Goal: Task Accomplishment & Management: Manage account settings

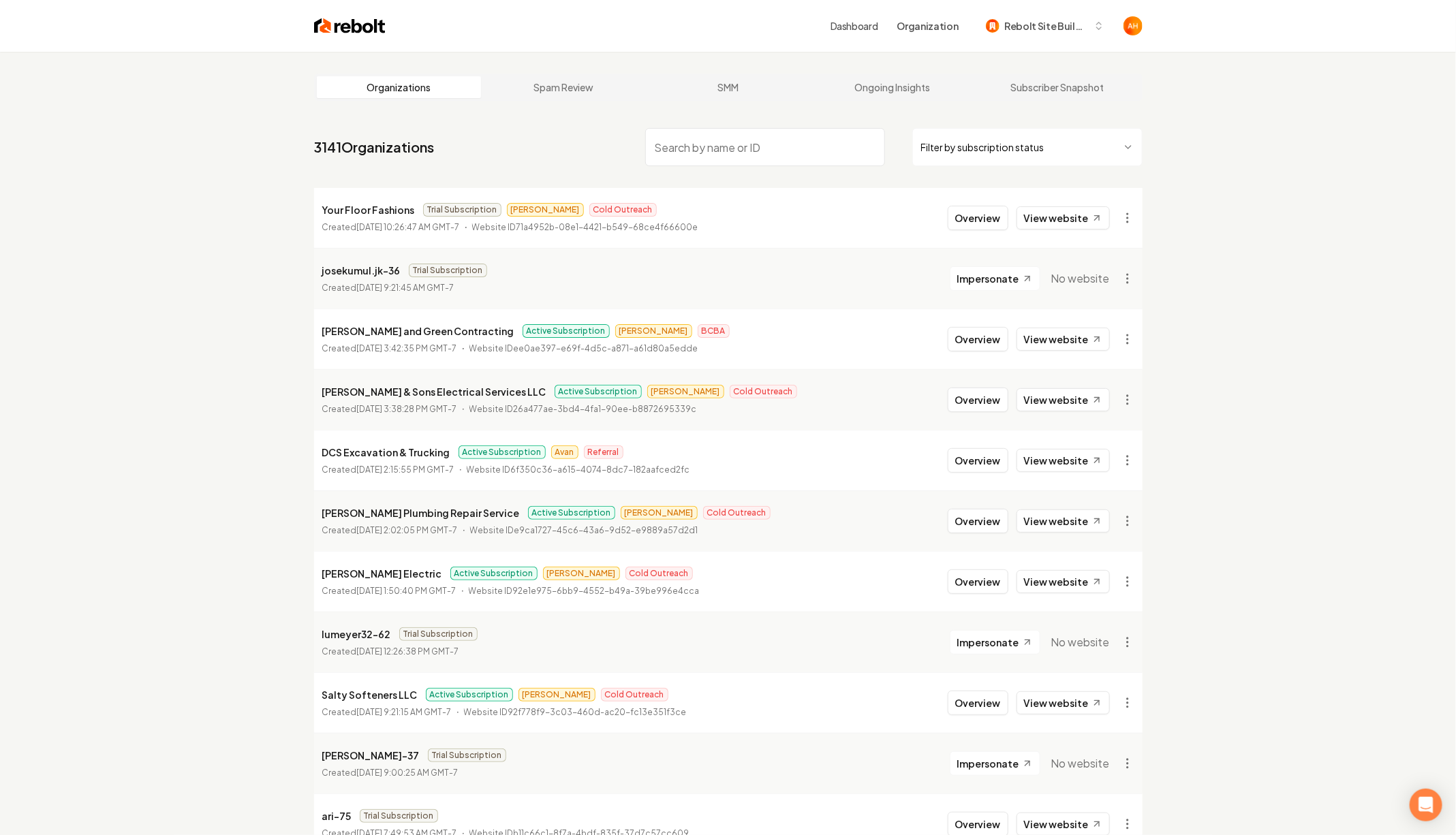
click at [748, 156] on input "search" at bounding box center [765, 147] width 240 height 38
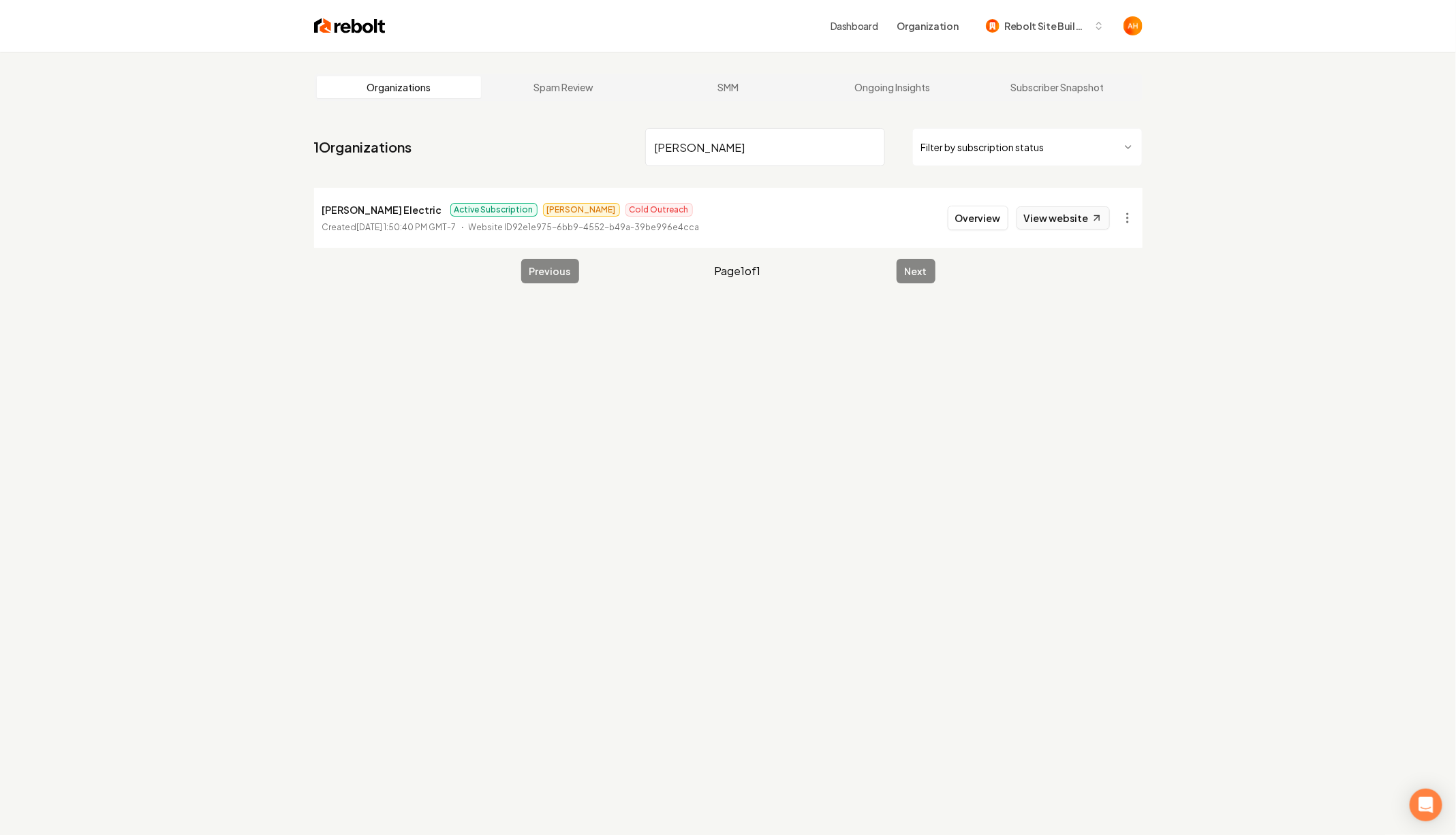
click at [1068, 207] on link "View website" at bounding box center [1063, 218] width 94 height 23
click at [725, 138] on input "[PERSON_NAME]" at bounding box center [765, 147] width 240 height 38
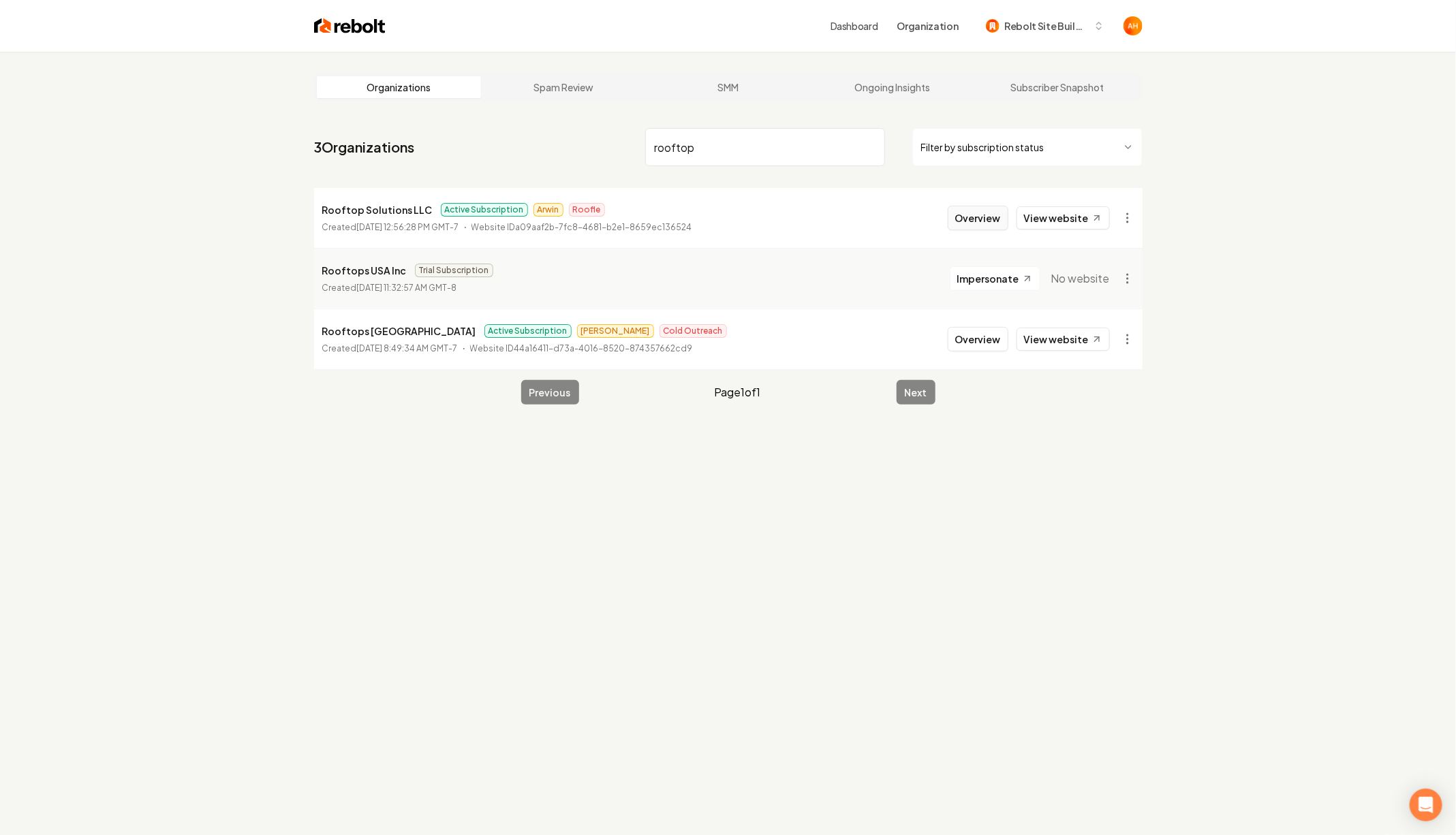
type input "rooftop"
click at [985, 214] on button "Overview" at bounding box center [978, 218] width 60 height 25
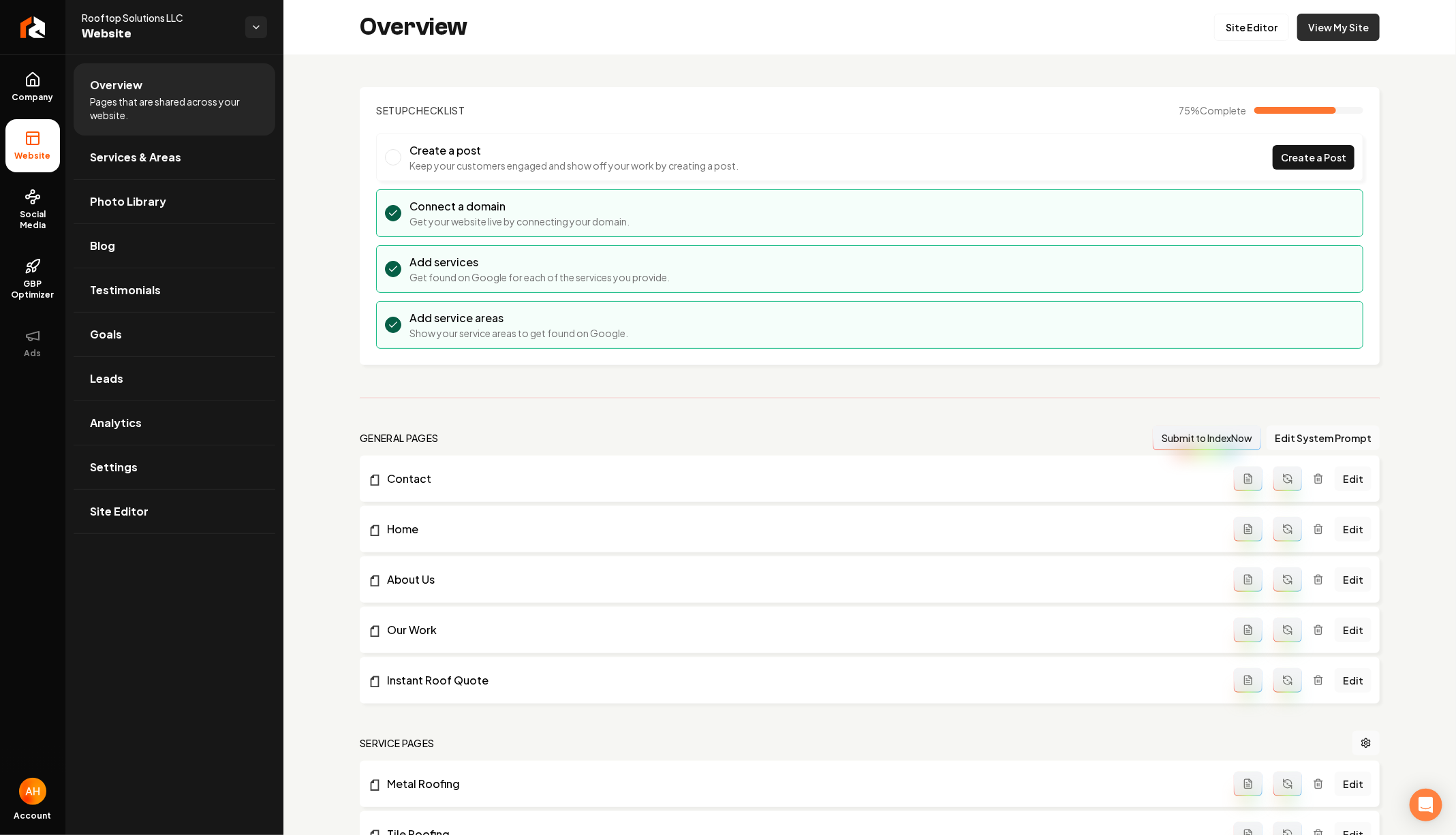
click at [1338, 29] on link "View My Site" at bounding box center [1338, 27] width 82 height 27
click at [121, 453] on link "Settings" at bounding box center [174, 468] width 201 height 44
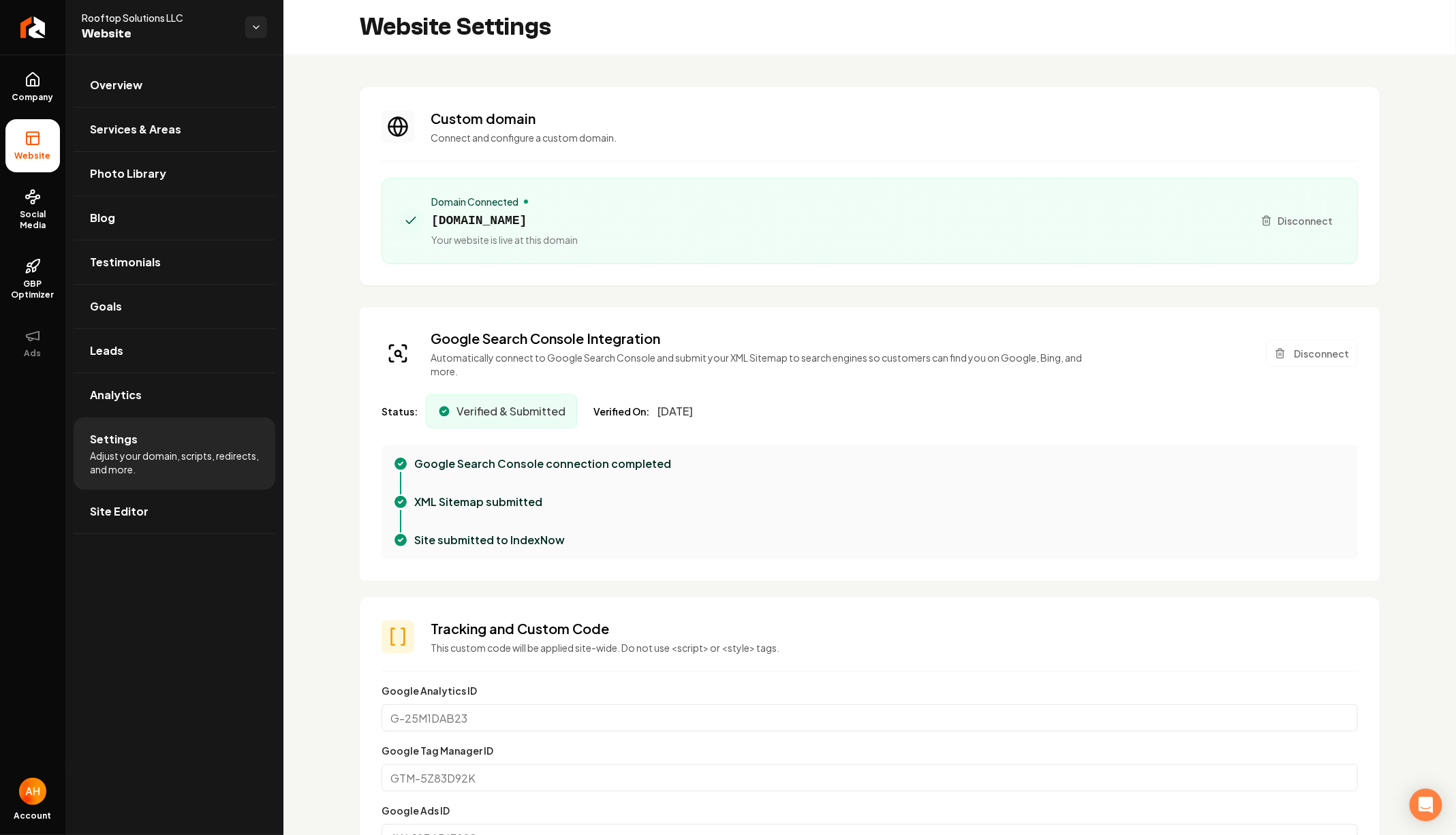
scroll to position [53, 0]
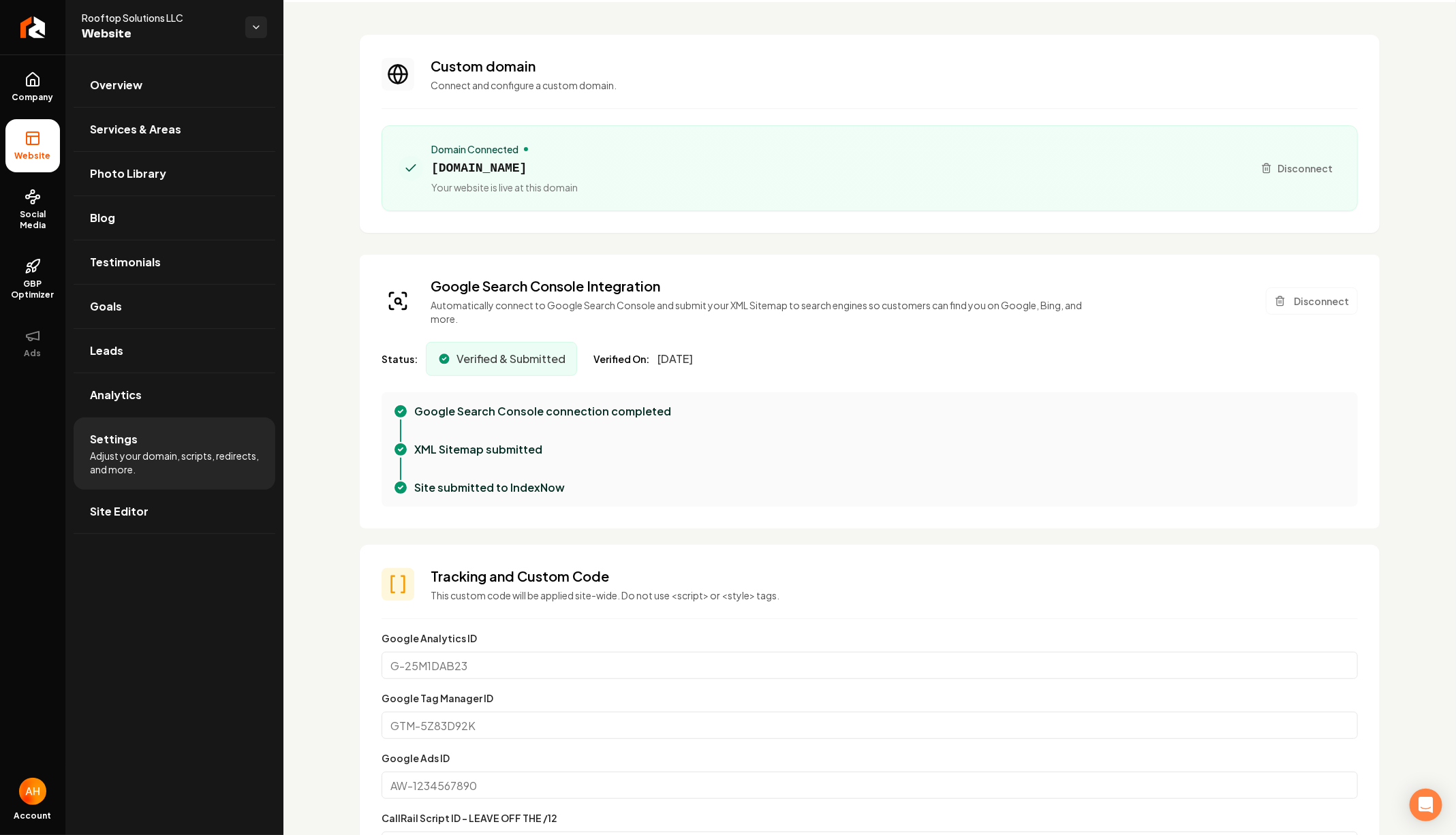
drag, startPoint x: 659, startPoint y: 347, endPoint x: 747, endPoint y: 347, distance: 88.0
click at [747, 347] on div "Status: Verified & Submitted Verified On: [DATE]" at bounding box center [870, 358] width 976 height 34
click at [1318, 287] on button "Disconnect" at bounding box center [1312, 301] width 92 height 27
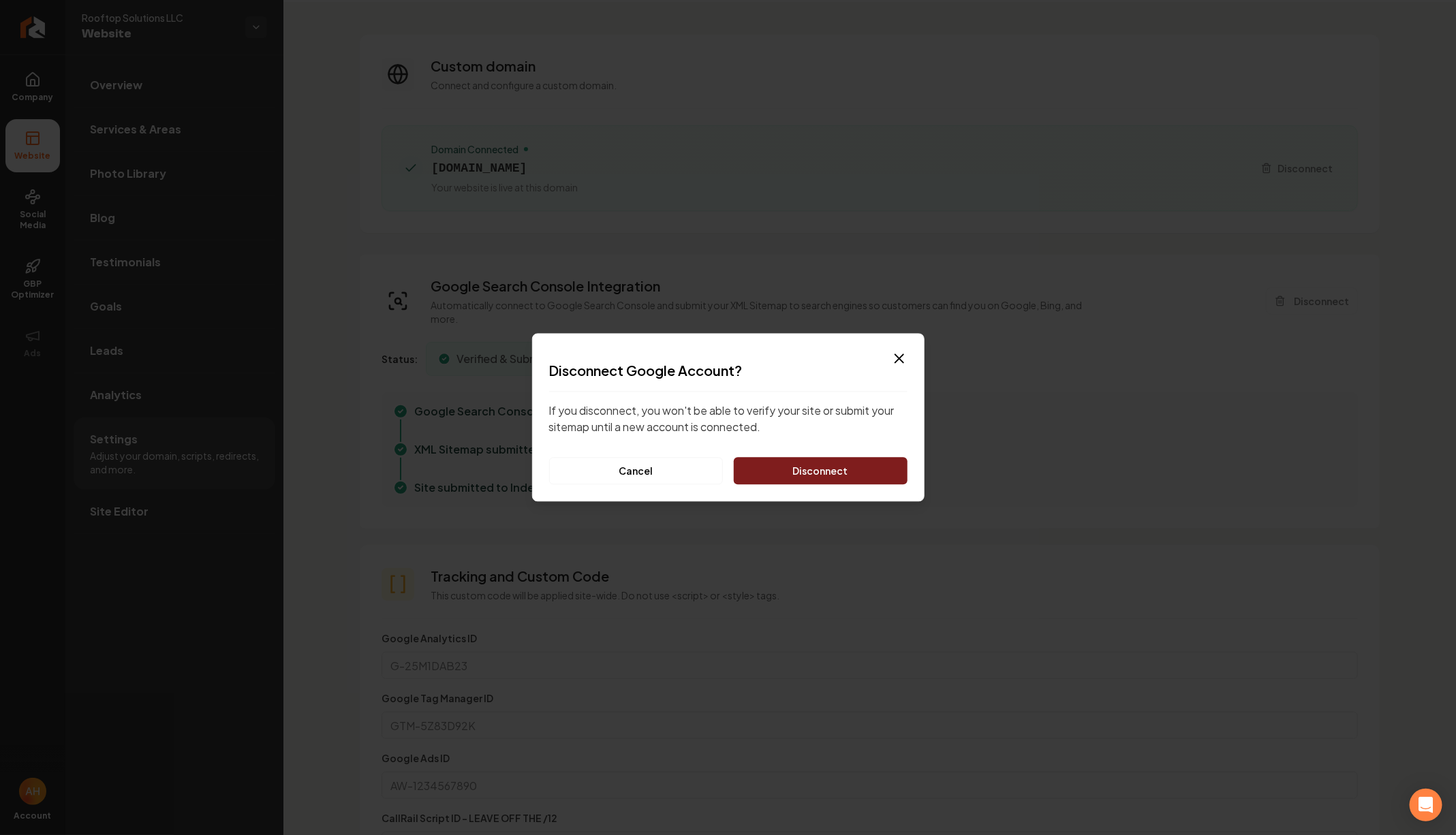
click at [816, 466] on button "Disconnect" at bounding box center [819, 471] width 173 height 27
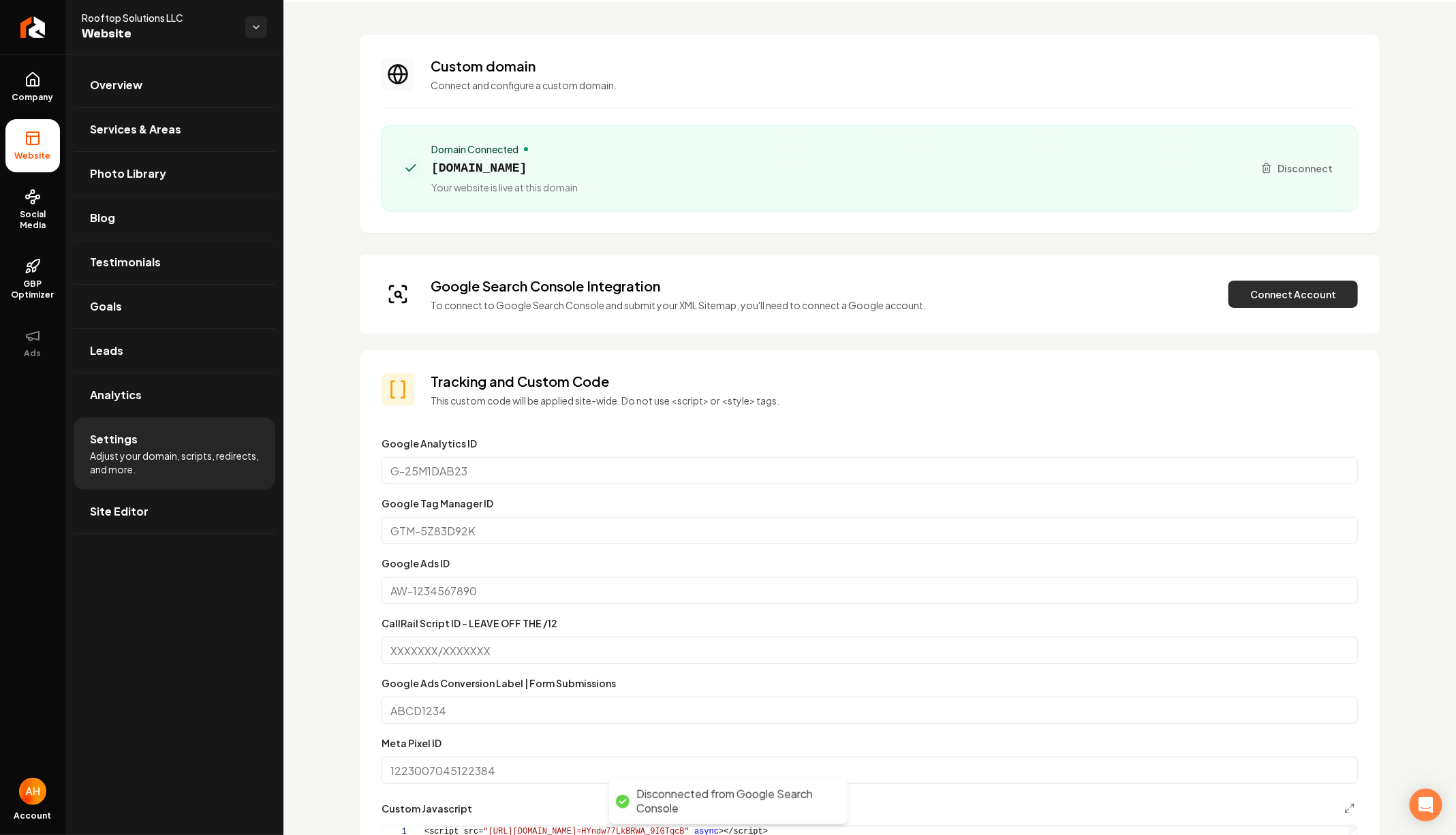
click at [1292, 285] on button "Connect Account" at bounding box center [1293, 294] width 130 height 27
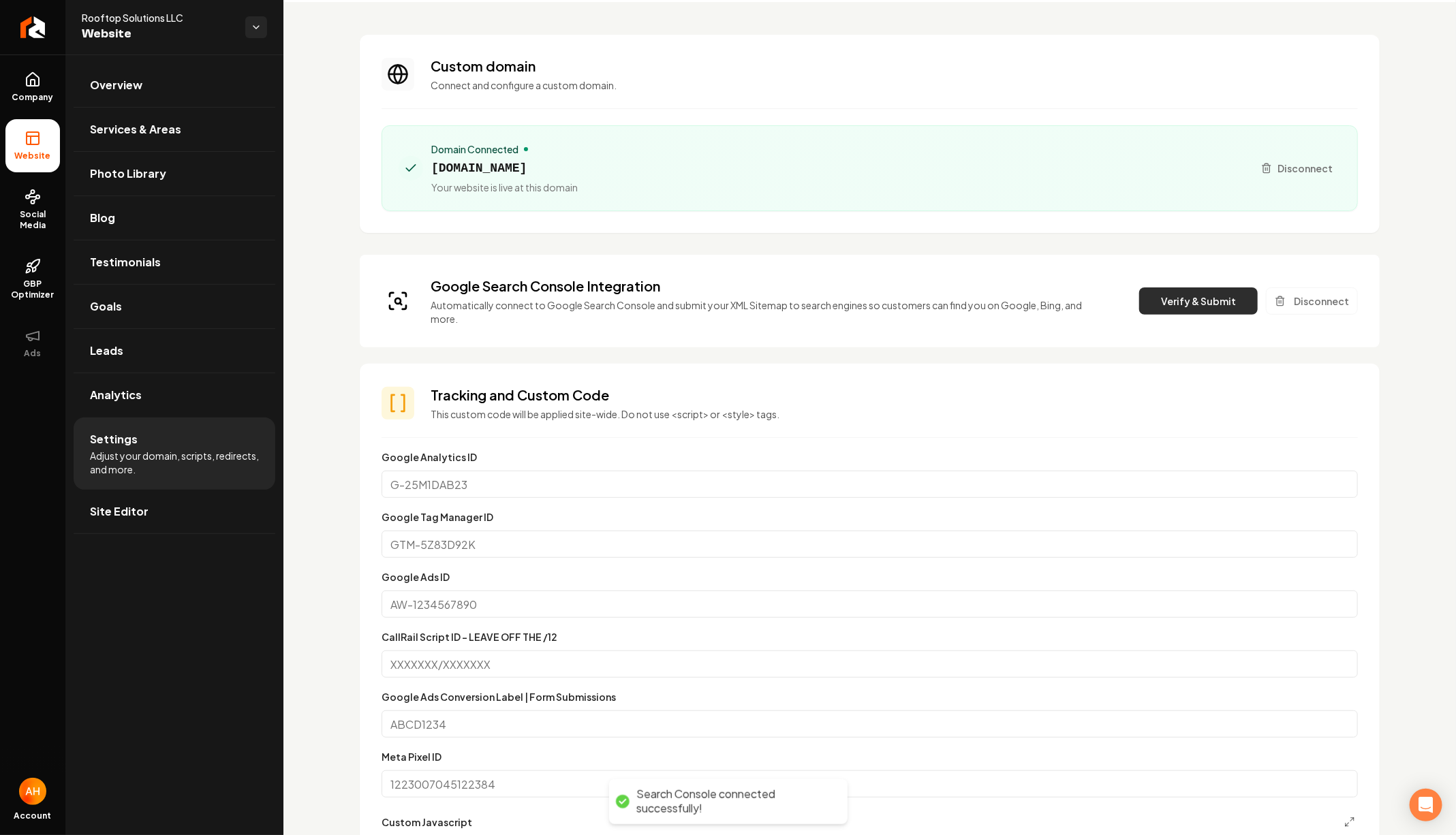
click at [1176, 287] on button "Verify & Submit" at bounding box center [1198, 301] width 118 height 27
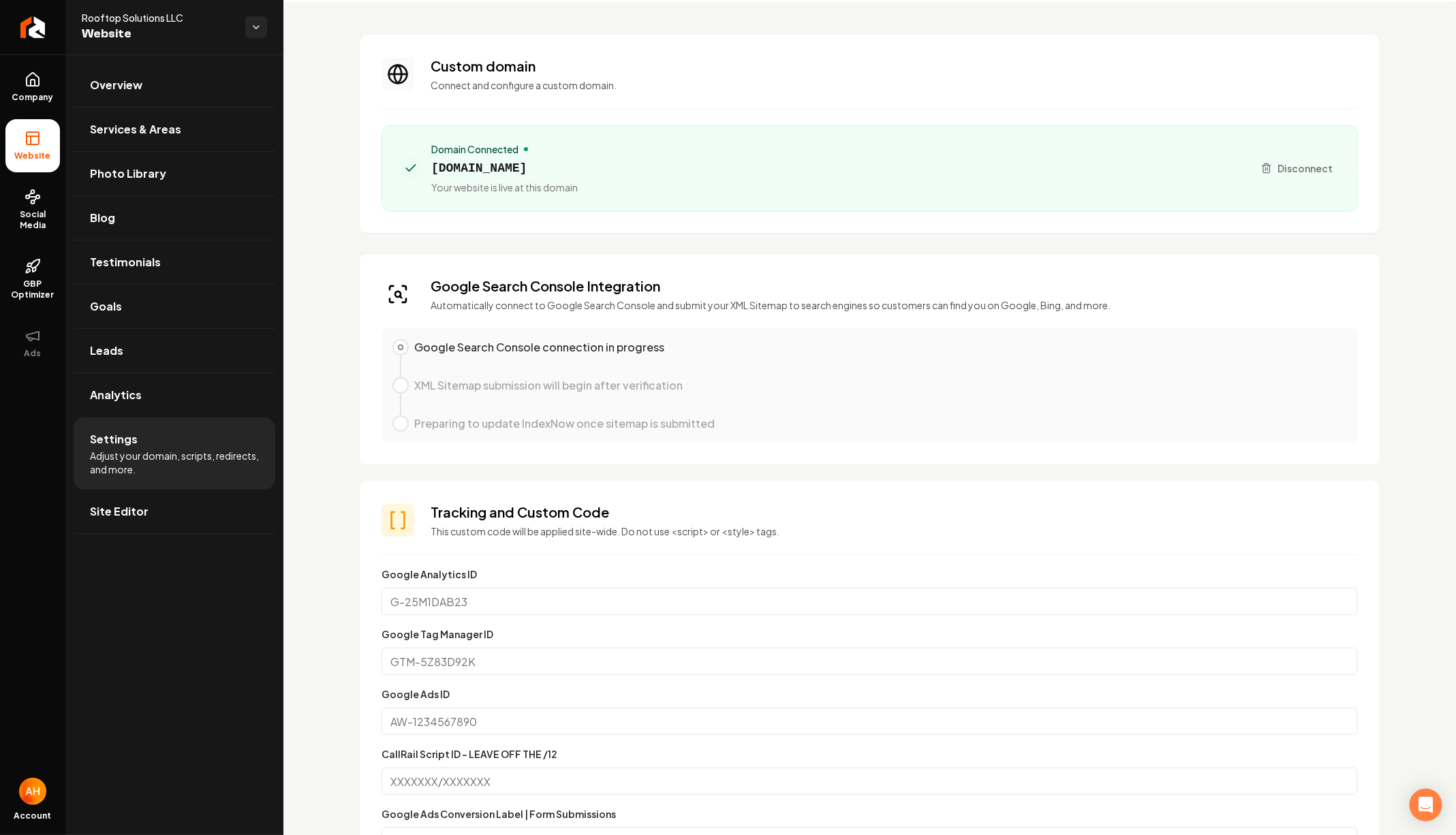
scroll to position [35, 0]
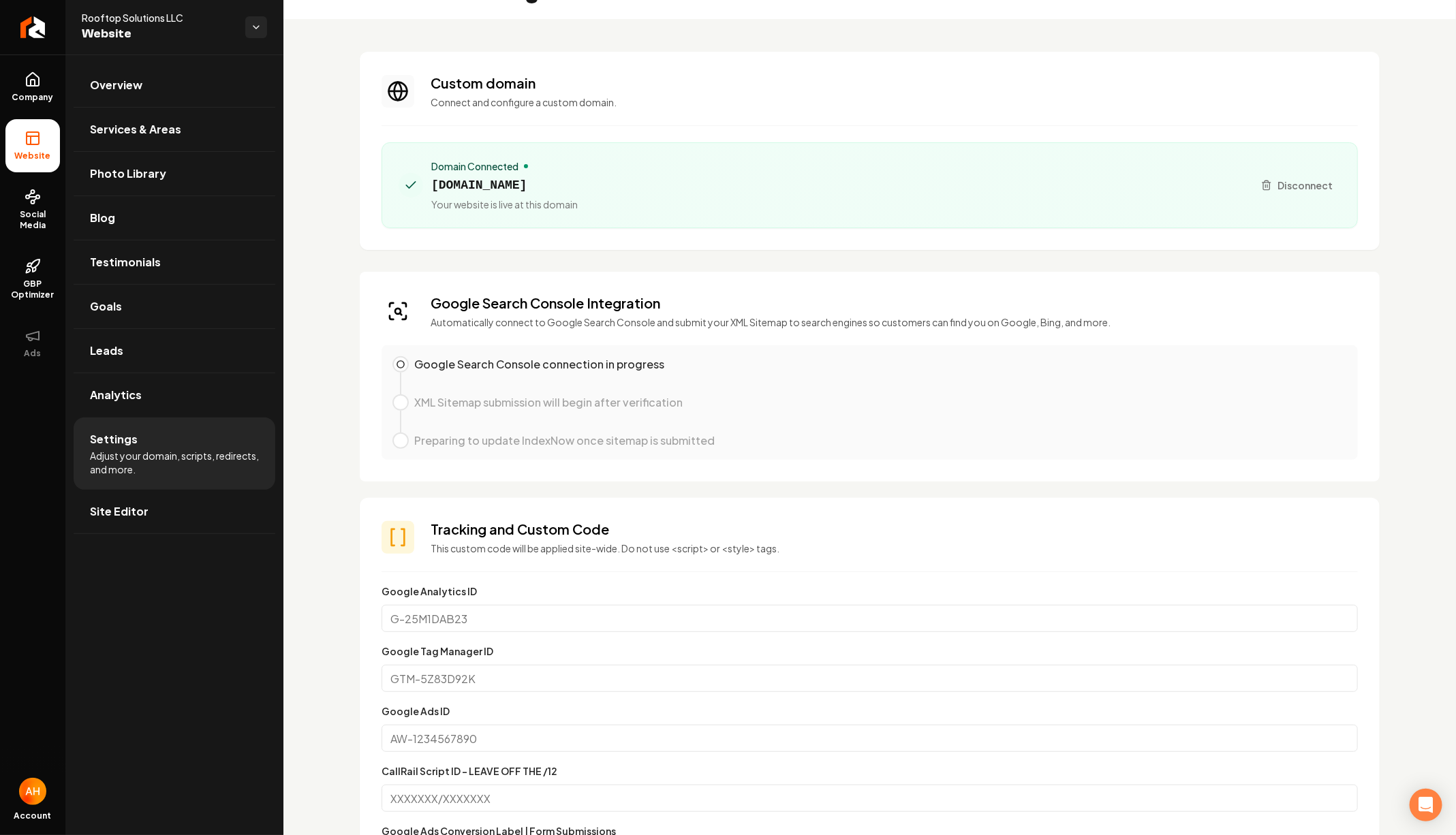
click at [794, 100] on p "Connect and configure a custom domain." at bounding box center [894, 102] width 927 height 14
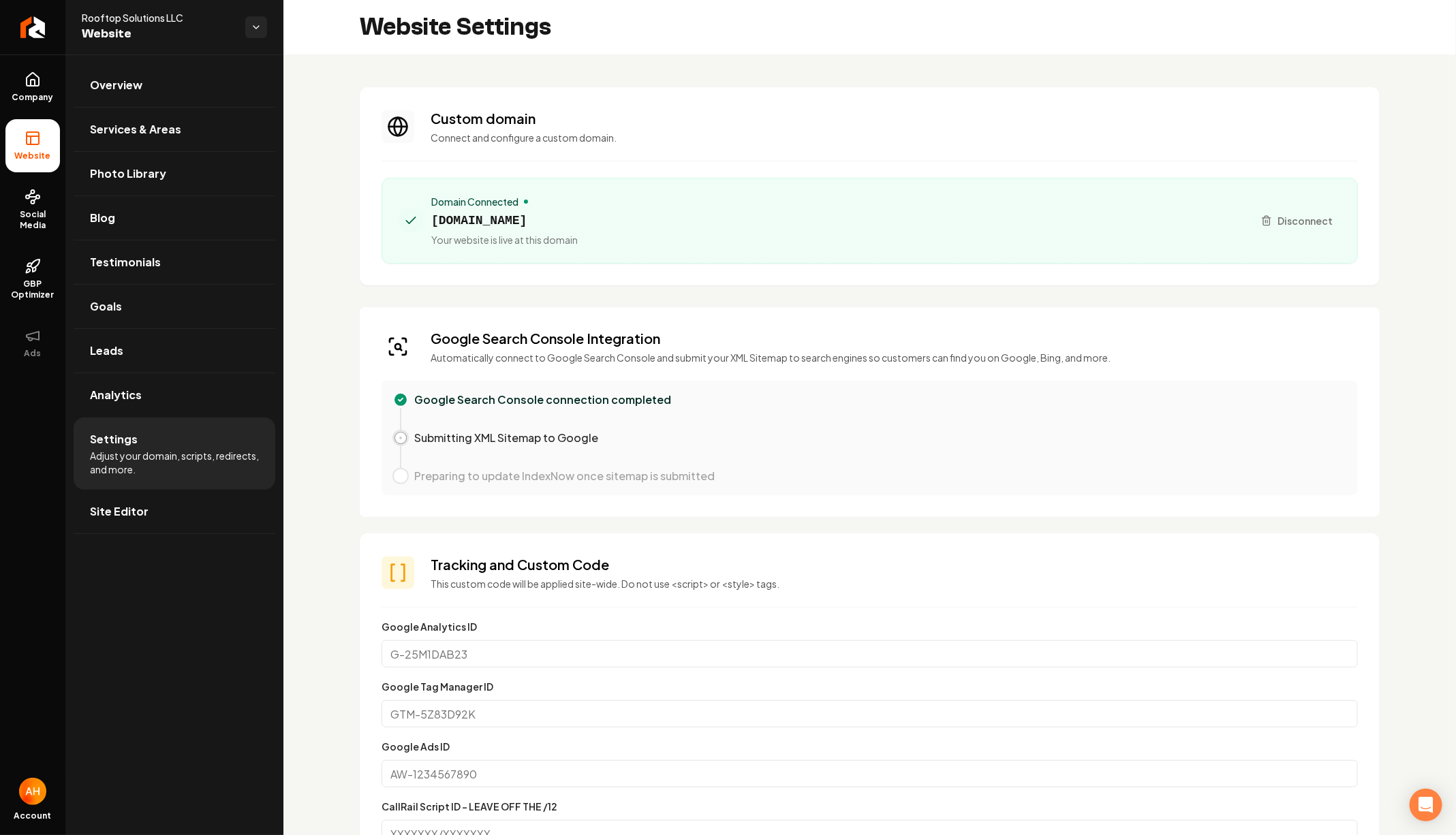
scroll to position [123, 0]
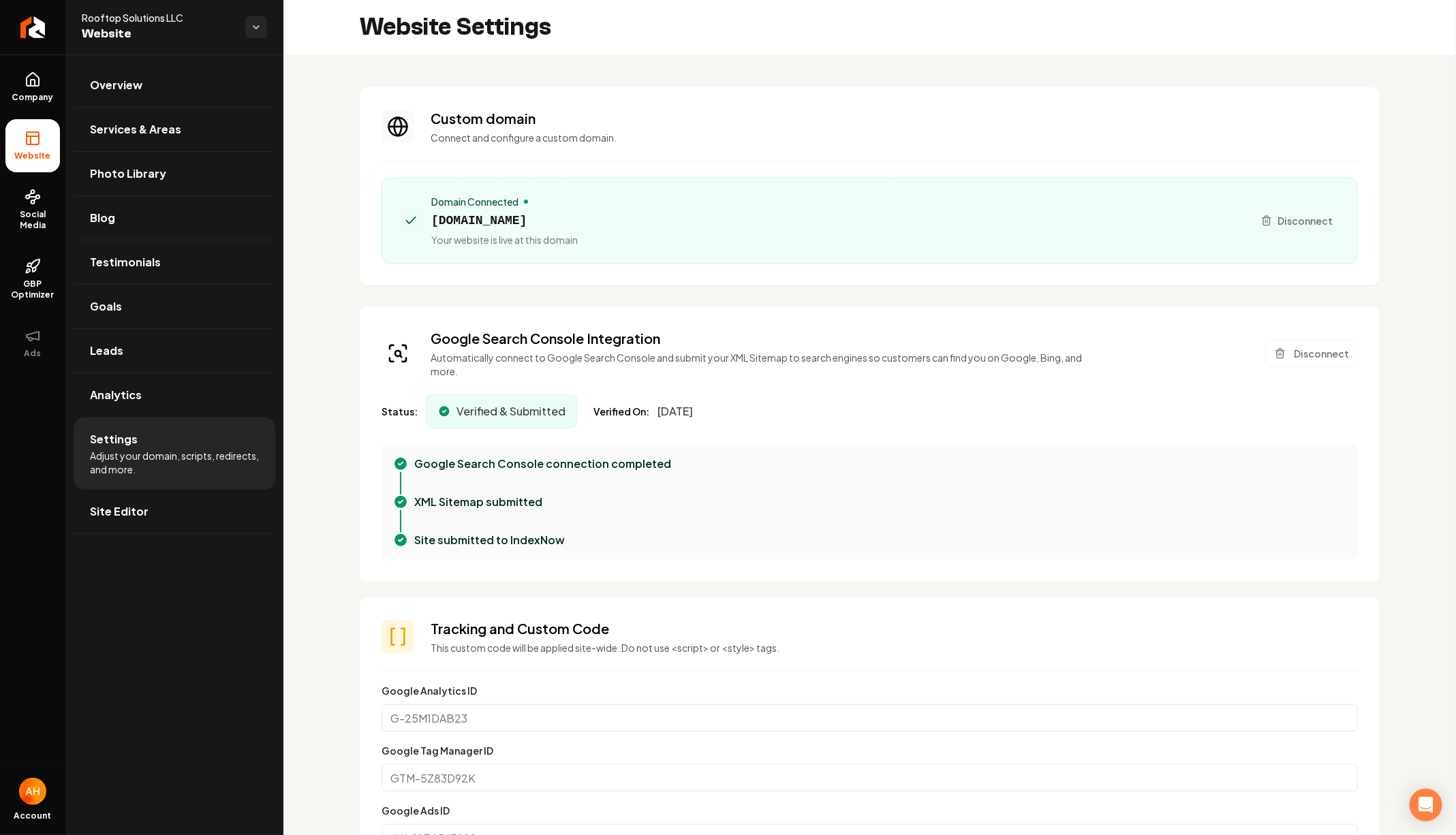
scroll to position [123, 0]
